Goal: Task Accomplishment & Management: Use online tool/utility

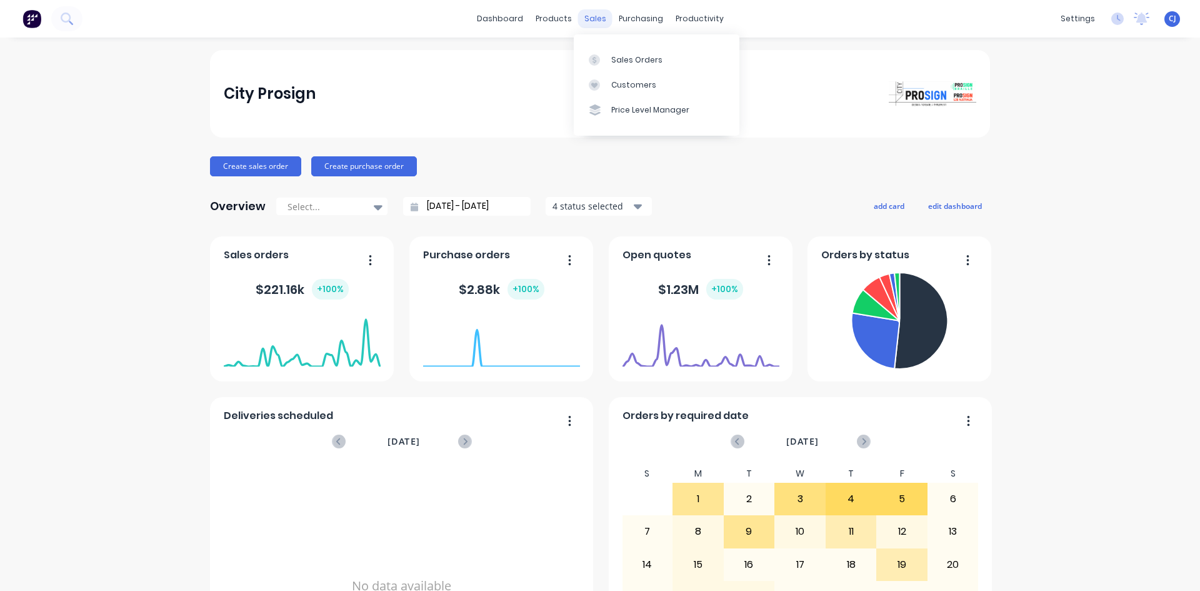
click at [580, 21] on div "sales" at bounding box center [595, 18] width 34 height 19
click at [606, 59] on div at bounding box center [598, 59] width 19 height 11
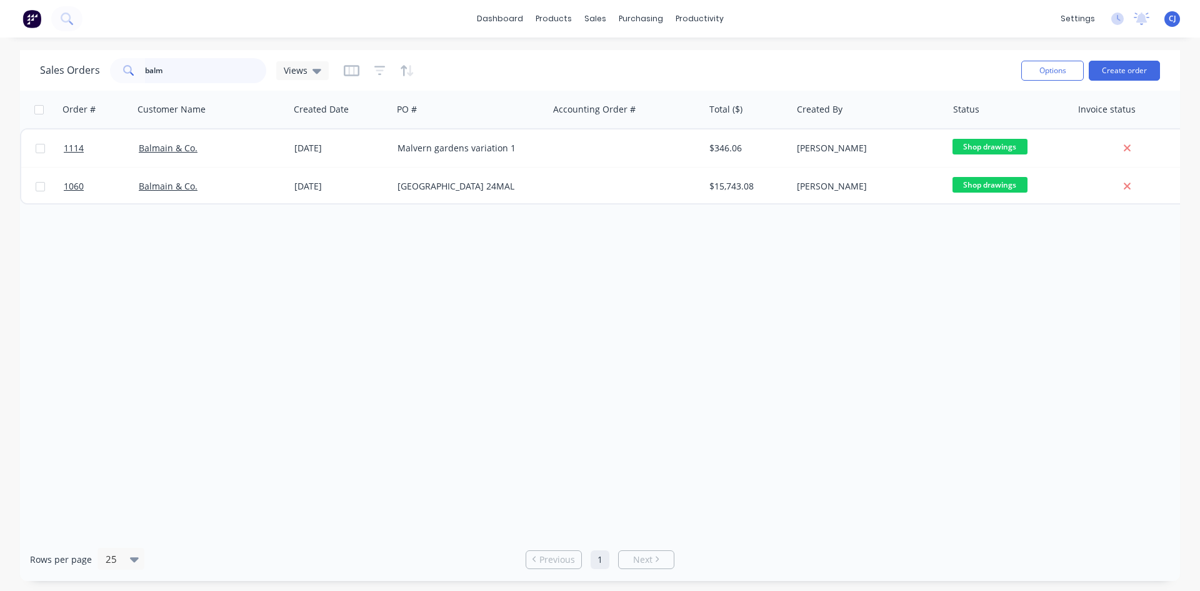
click at [211, 66] on input "balm" at bounding box center [206, 70] width 122 height 25
click at [159, 71] on input "balm" at bounding box center [206, 70] width 122 height 25
click at [159, 74] on input "balm" at bounding box center [206, 70] width 122 height 25
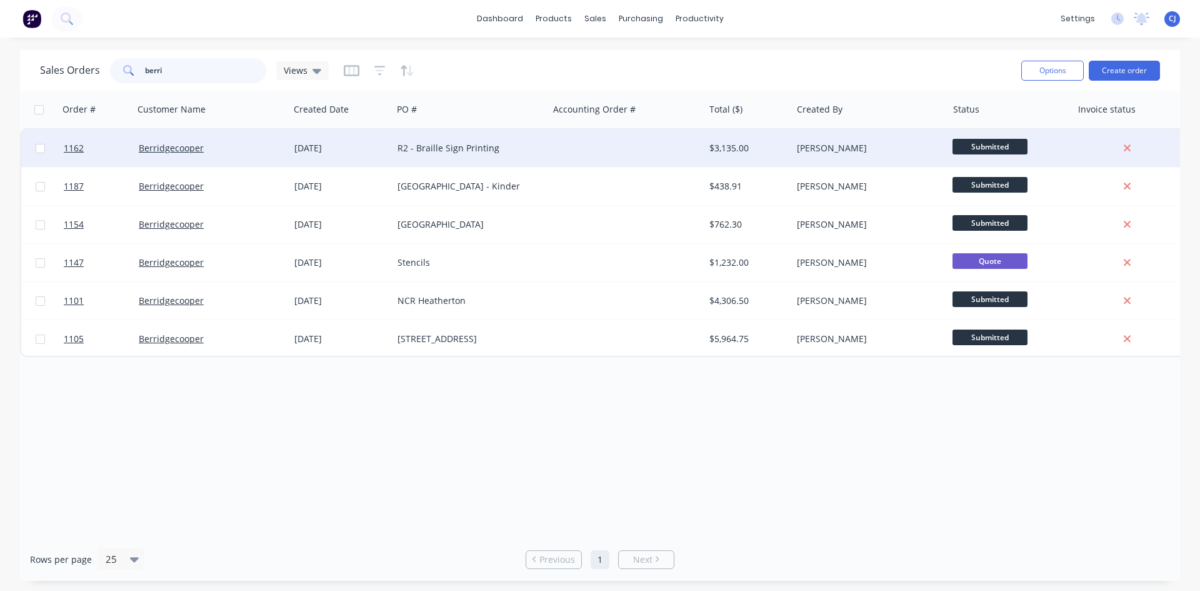
type input "berri"
click at [827, 142] on div "[PERSON_NAME]" at bounding box center [866, 148] width 139 height 13
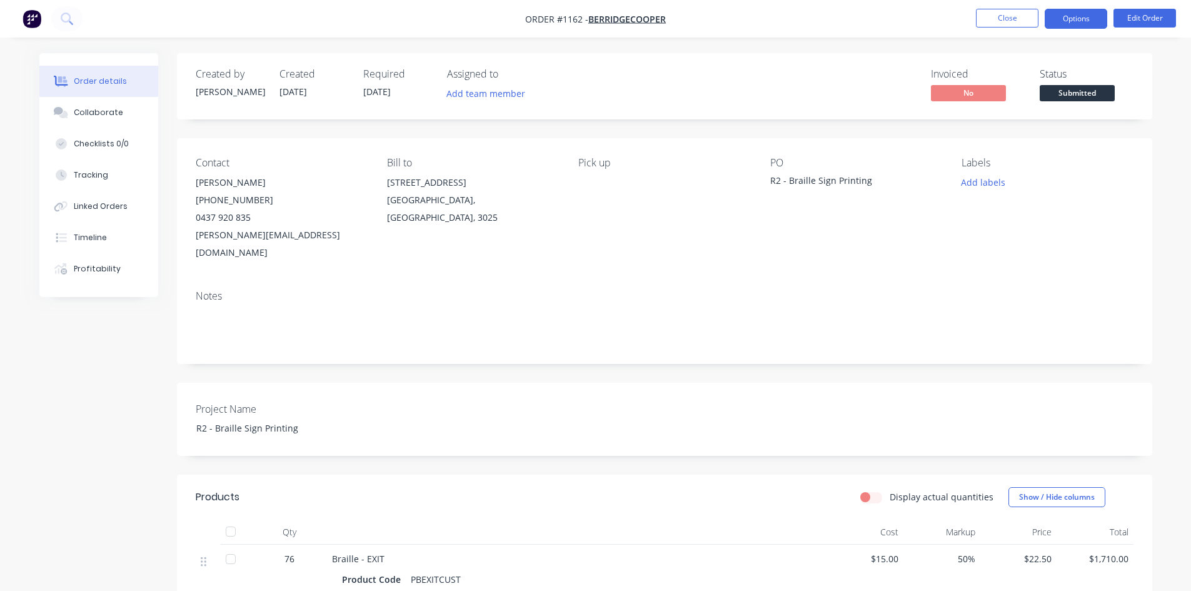
click at [1093, 21] on button "Options" at bounding box center [1076, 19] width 63 height 20
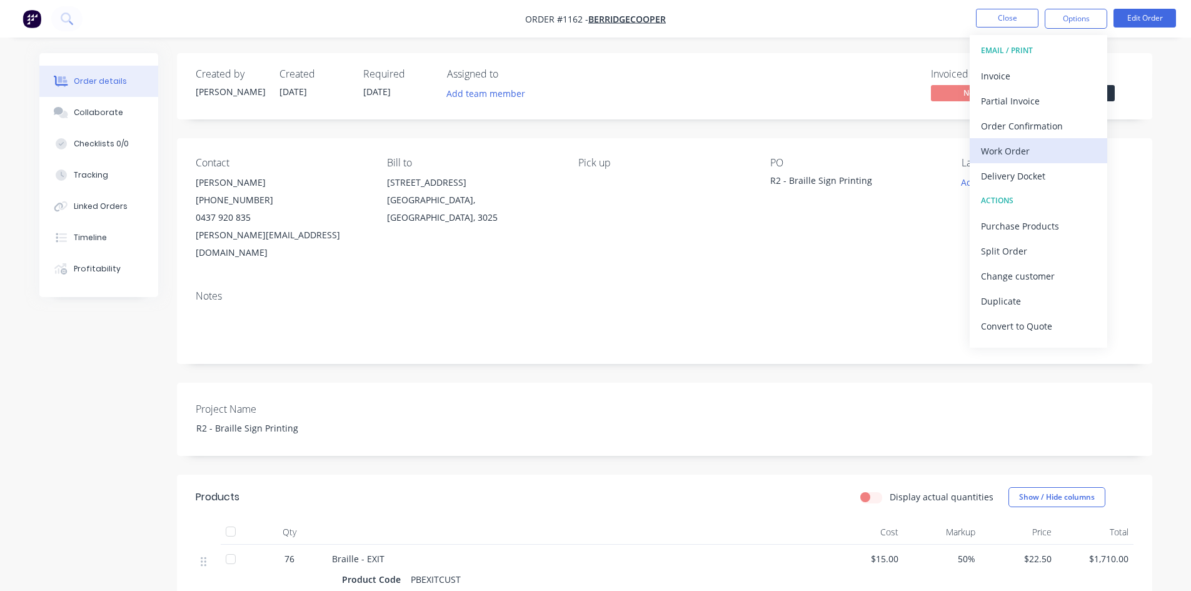
click at [1005, 148] on div "Work Order" at bounding box center [1038, 151] width 115 height 18
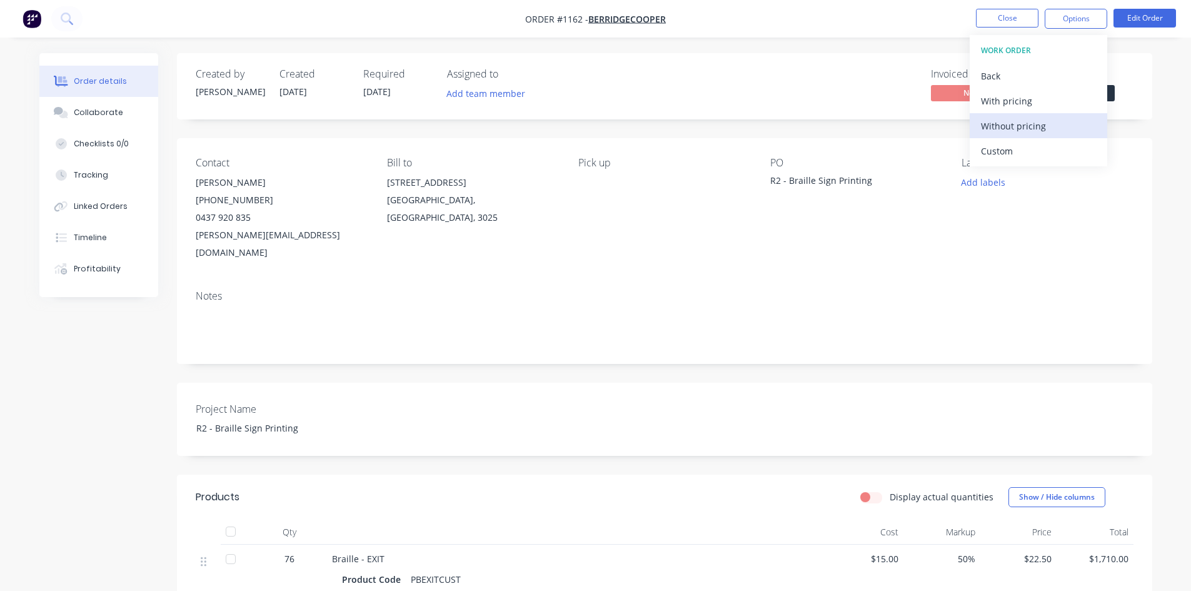
click at [1008, 123] on div "Without pricing" at bounding box center [1038, 126] width 115 height 18
